Goal: Information Seeking & Learning: Compare options

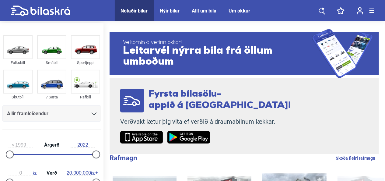
click at [140, 9] on div "Notaðir bílar" at bounding box center [134, 11] width 27 height 6
click at [85, 53] on img at bounding box center [85, 47] width 28 height 22
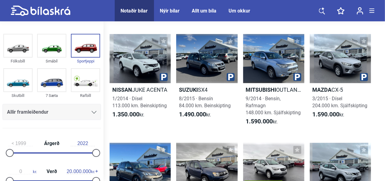
scroll to position [217, 0]
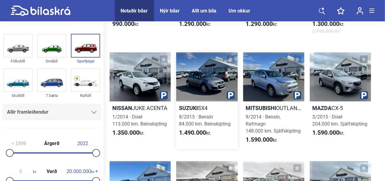
click at [203, 107] on h2 "Suzuki SX4" at bounding box center [206, 107] width 61 height 7
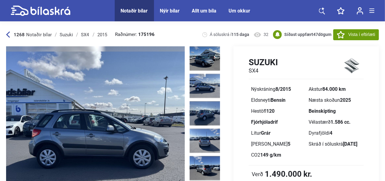
click at [54, 9] on icon at bounding box center [41, 10] width 60 height 11
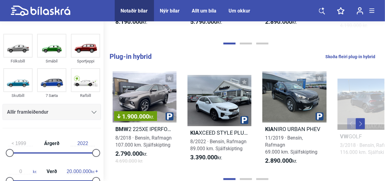
scroll to position [241, 0]
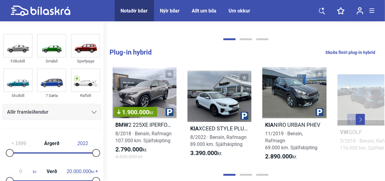
click at [92, 112] on icon at bounding box center [94, 112] width 5 height 3
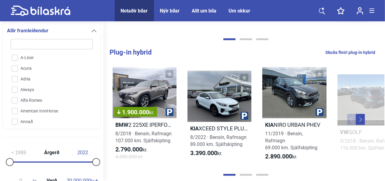
drag, startPoint x: 90, startPoint y: 67, endPoint x: 89, endPoint y: 96, distance: 28.9
click at [89, 96] on div "A-Liner Acura Adria Aiways Alfa Romeo American IronHorse Annað Aprilia Arctic C…" at bounding box center [51, 88] width 85 height 73
click at [34, 107] on input "Peugeot" at bounding box center [47, 112] width 83 height 11
checkbox input "true"
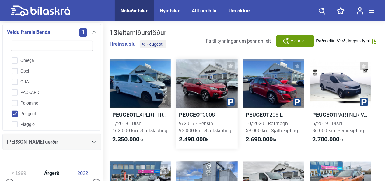
click at [212, 111] on h2 "Peugeot 3008" at bounding box center [206, 114] width 61 height 7
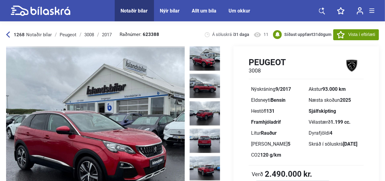
click at [8, 33] on icon at bounding box center [8, 35] width 4 height 6
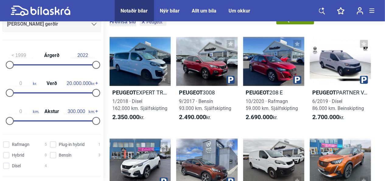
scroll to position [113, 0]
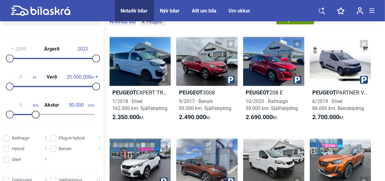
type input "100.000"
drag, startPoint x: 92, startPoint y: 113, endPoint x: 36, endPoint y: 113, distance: 56.5
click at [36, 113] on div at bounding box center [39, 114] width 8 height 8
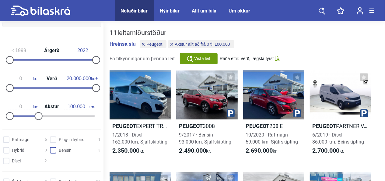
click at [51, 149] on input "Bensín 3" at bounding box center [76, 150] width 50 height 6
checkbox input "true"
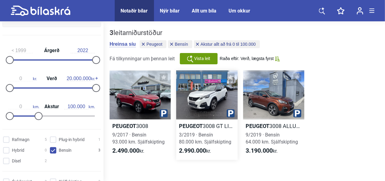
click at [219, 125] on h2 "Peugeot 3008 GT LINE" at bounding box center [206, 125] width 61 height 7
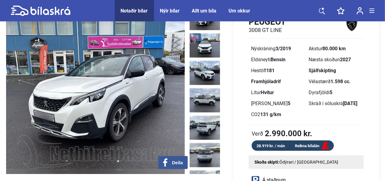
scroll to position [25, 0]
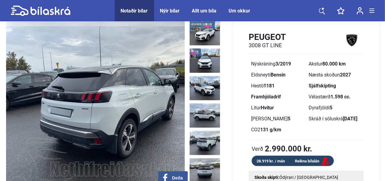
click at [205, 133] on img at bounding box center [204, 142] width 30 height 24
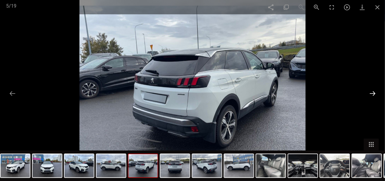
click at [371, 91] on button at bounding box center [372, 93] width 13 height 12
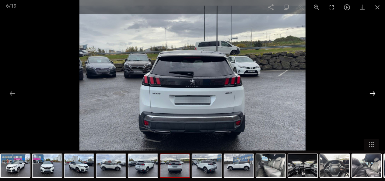
click at [371, 91] on button at bounding box center [372, 93] width 13 height 12
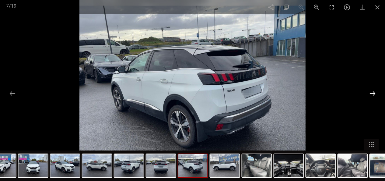
click at [371, 91] on button at bounding box center [372, 93] width 13 height 12
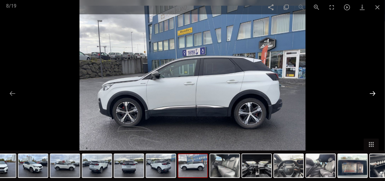
click at [371, 91] on button at bounding box center [372, 93] width 13 height 12
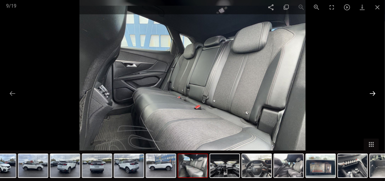
click at [371, 91] on button at bounding box center [372, 93] width 13 height 12
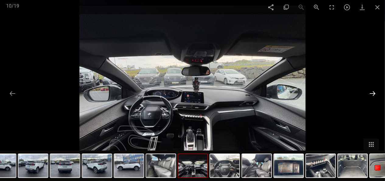
click at [371, 91] on button at bounding box center [372, 93] width 13 height 12
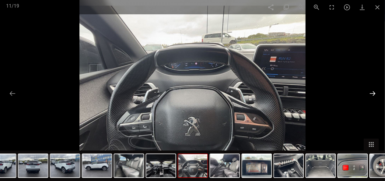
click at [371, 91] on button at bounding box center [372, 93] width 13 height 12
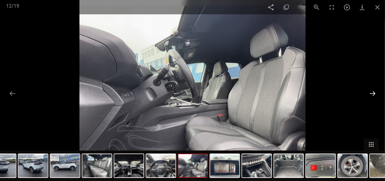
click at [371, 91] on button at bounding box center [372, 93] width 13 height 12
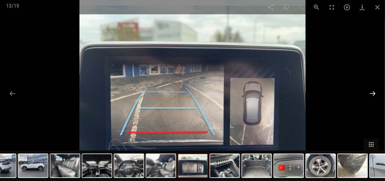
click at [371, 91] on button at bounding box center [372, 93] width 13 height 12
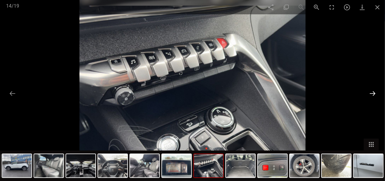
click at [371, 91] on button at bounding box center [372, 93] width 13 height 12
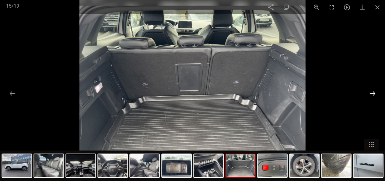
click at [371, 91] on button at bounding box center [372, 93] width 13 height 12
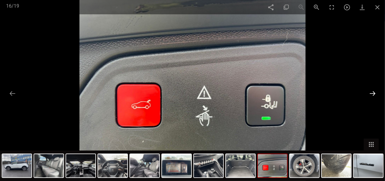
click at [371, 91] on button at bounding box center [372, 93] width 13 height 12
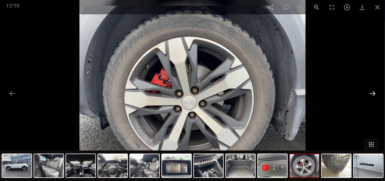
click at [371, 91] on button at bounding box center [372, 93] width 13 height 12
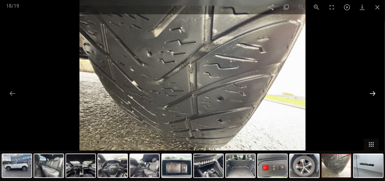
click at [371, 91] on button at bounding box center [372, 93] width 13 height 12
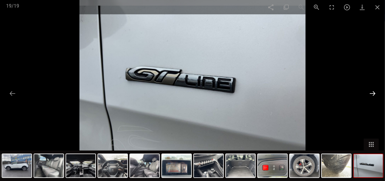
click at [371, 91] on button at bounding box center [372, 93] width 13 height 12
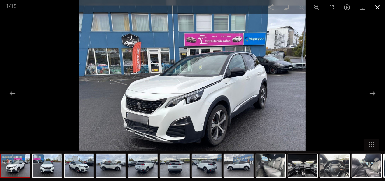
click at [378, 6] on span at bounding box center [376, 7] width 15 height 14
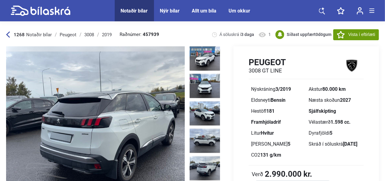
click at [53, 5] on icon at bounding box center [41, 10] width 60 height 11
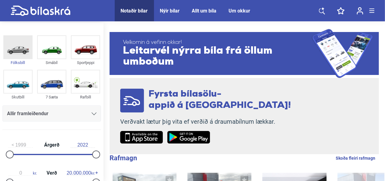
click at [20, 57] on img at bounding box center [18, 47] width 28 height 22
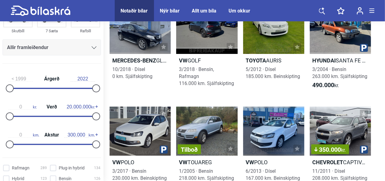
scroll to position [66, 0]
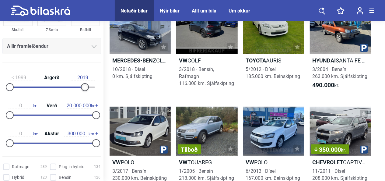
type input "2020"
drag, startPoint x: 93, startPoint y: 84, endPoint x: 85, endPoint y: 85, distance: 7.9
click at [85, 85] on div at bounding box center [89, 87] width 8 height 8
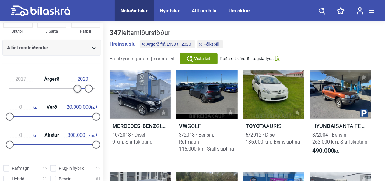
type input "2018"
drag, startPoint x: 10, startPoint y: 87, endPoint x: 78, endPoint y: 82, distance: 68.9
click at [78, 82] on div "2018 Árgerð 2020" at bounding box center [51, 83] width 98 height 28
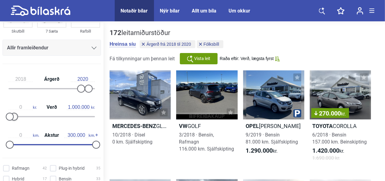
type input "1.100.000"
drag, startPoint x: 92, startPoint y: 116, endPoint x: 12, endPoint y: 118, distance: 79.7
click at [12, 117] on div at bounding box center [52, 116] width 86 height 1
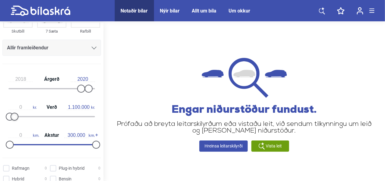
click at [17, 115] on div at bounding box center [15, 116] width 8 height 8
type input "2017"
click at [77, 85] on div at bounding box center [77, 89] width 8 height 8
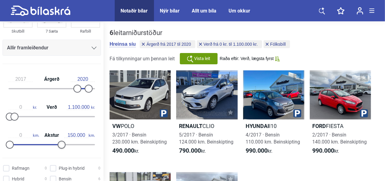
type input "140.000"
drag, startPoint x: 91, startPoint y: 142, endPoint x: 47, endPoint y: 152, distance: 45.1
click at [47, 152] on div "0 km. Akstur 140.000 km." at bounding box center [51, 139] width 98 height 28
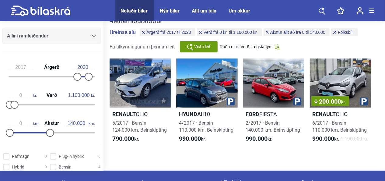
scroll to position [8, 0]
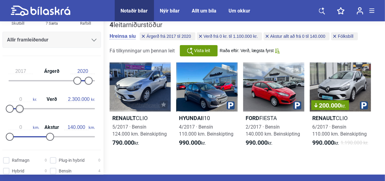
type input "2.400.000"
drag, startPoint x: 14, startPoint y: 108, endPoint x: 19, endPoint y: 108, distance: 5.5
click at [19, 108] on div at bounding box center [20, 109] width 8 height 8
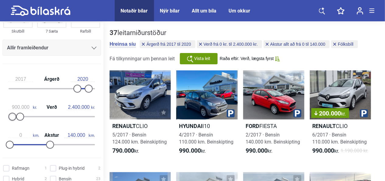
type input "1.000.000"
drag, startPoint x: 9, startPoint y: 114, endPoint x: 13, endPoint y: 114, distance: 4.3
click at [13, 114] on div at bounding box center [14, 116] width 8 height 8
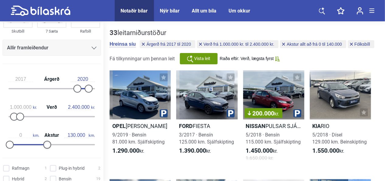
type input "120.000"
drag, startPoint x: 50, startPoint y: 144, endPoint x: 45, endPoint y: 144, distance: 4.6
click at [45, 144] on div at bounding box center [44, 144] width 8 height 8
